Goal: Use online tool/utility

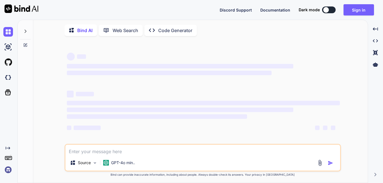
type textarea "x"
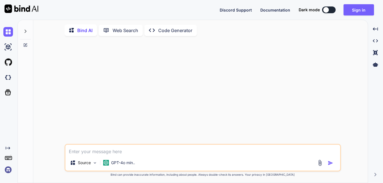
click at [127, 151] on textarea at bounding box center [202, 150] width 275 height 10
type textarea "x"
type textarea "[URL][DOMAIN_NAME]"
type textarea "x"
type textarea "Please improve this sentence in formal way => Please find the endpoint of this …"
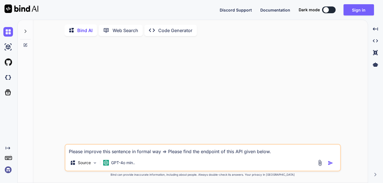
type textarea "x"
type textarea "Please improve this sentence in formal way => Please find the endpoint of this …"
click at [332, 165] on img "button" at bounding box center [330, 163] width 6 height 6
type textarea "x"
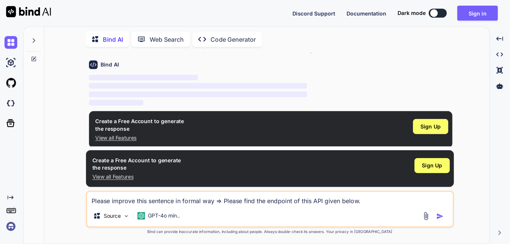
scroll to position [20, 0]
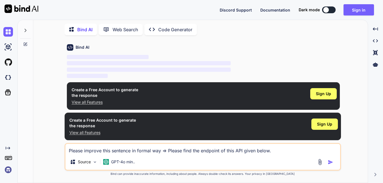
click at [10, 169] on img at bounding box center [8, 170] width 10 height 10
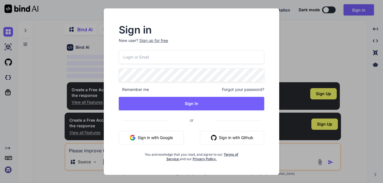
click at [157, 142] on button "Sign in with Google" at bounding box center [151, 138] width 65 height 14
click at [72, 76] on div "Sign in New user? Sign up for free Remember me Forgot your password? Sign In or…" at bounding box center [191, 91] width 383 height 183
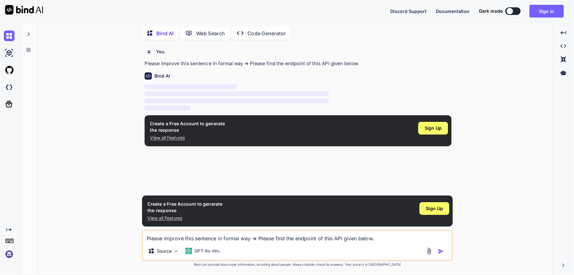
scroll to position [2, 0]
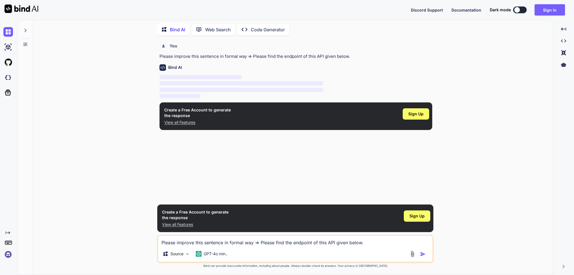
click at [382, 78] on p "‌" at bounding box center [296, 77] width 273 height 6
click at [23, 34] on div at bounding box center [25, 28] width 11 height 19
